Goal: Task Accomplishment & Management: Use online tool/utility

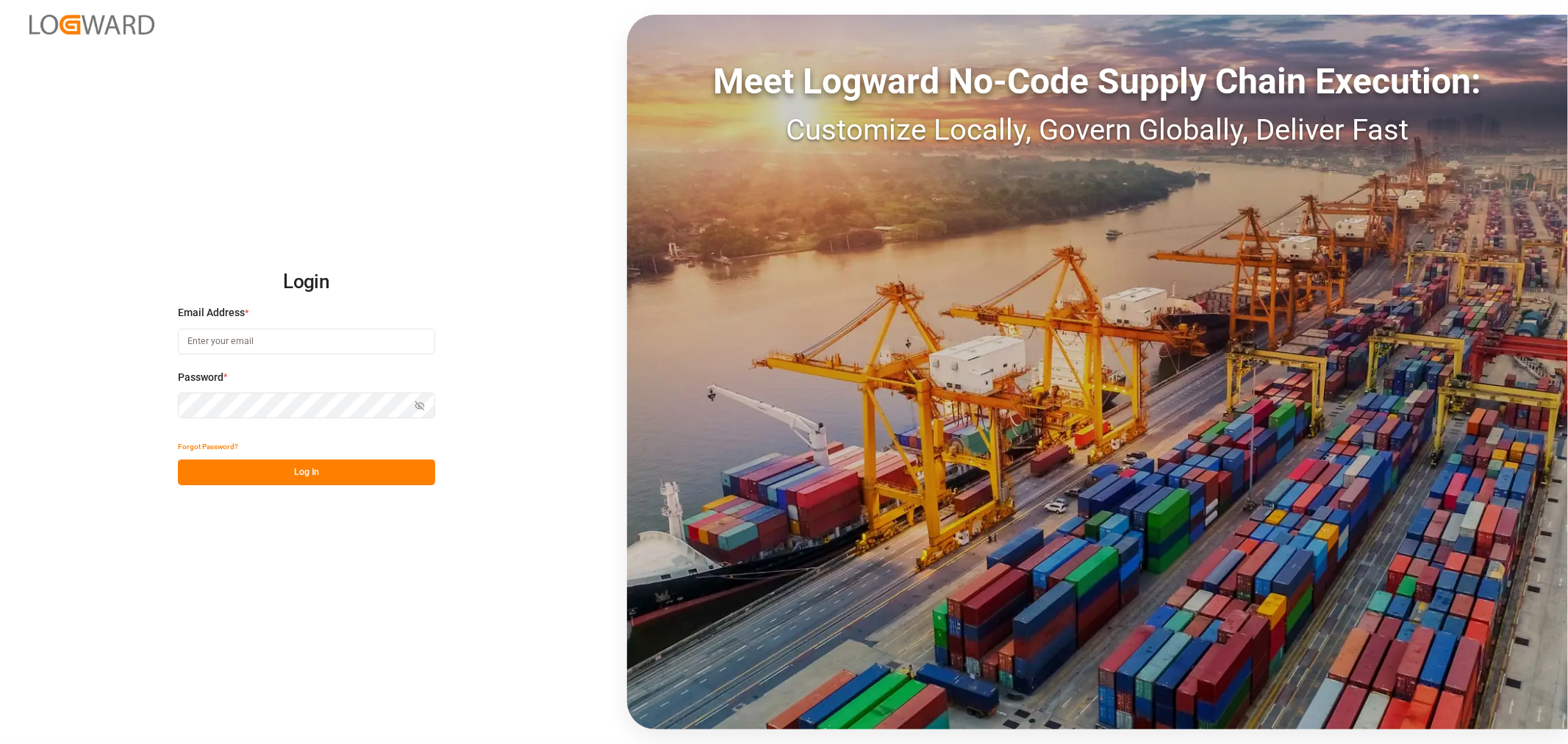
type input "[PERSON_NAME][EMAIL_ADDRESS][PERSON_NAME][DOMAIN_NAME]"
click at [303, 480] on button "Log In" at bounding box center [307, 472] width 257 height 25
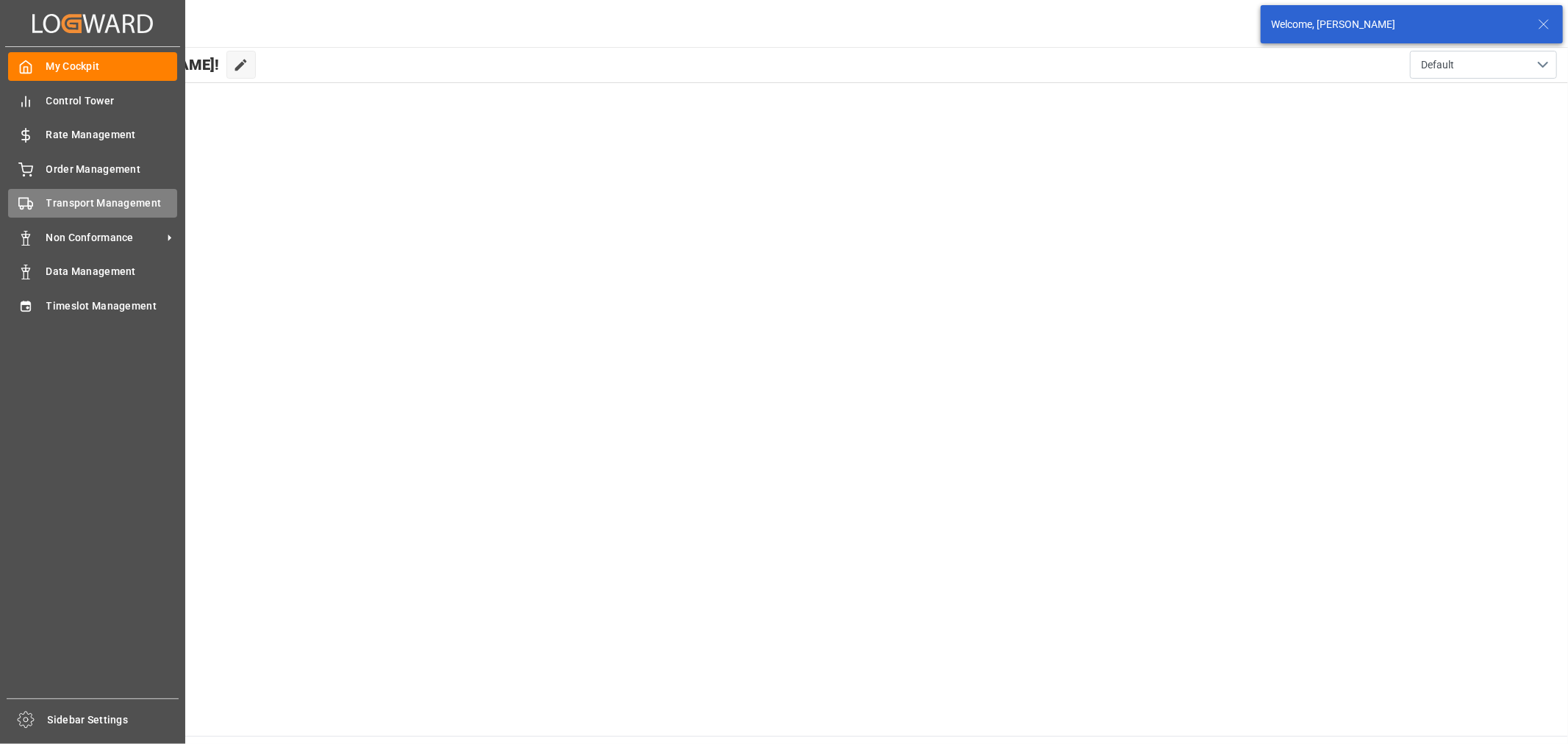
click at [81, 197] on span "Transport Management" at bounding box center [112, 204] width 132 height 16
